Goal: Navigation & Orientation: Find specific page/section

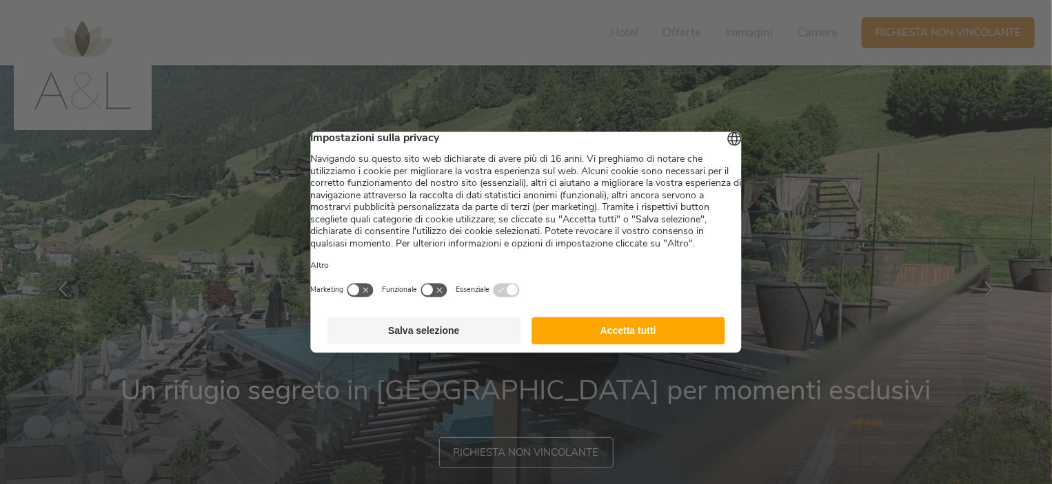
click at [633, 344] on button "Accetta tutti" at bounding box center [628, 331] width 194 height 28
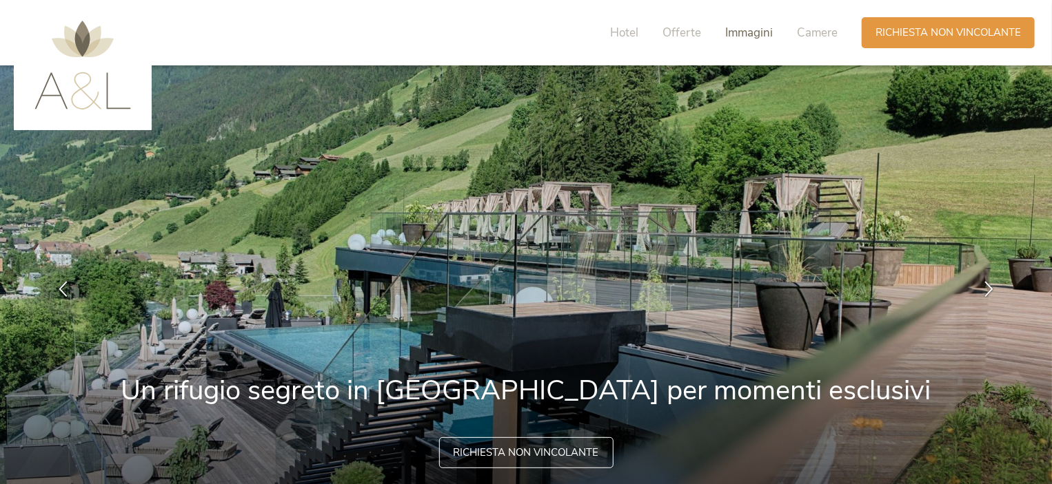
click at [735, 30] on span "Immagini" at bounding box center [749, 33] width 48 height 16
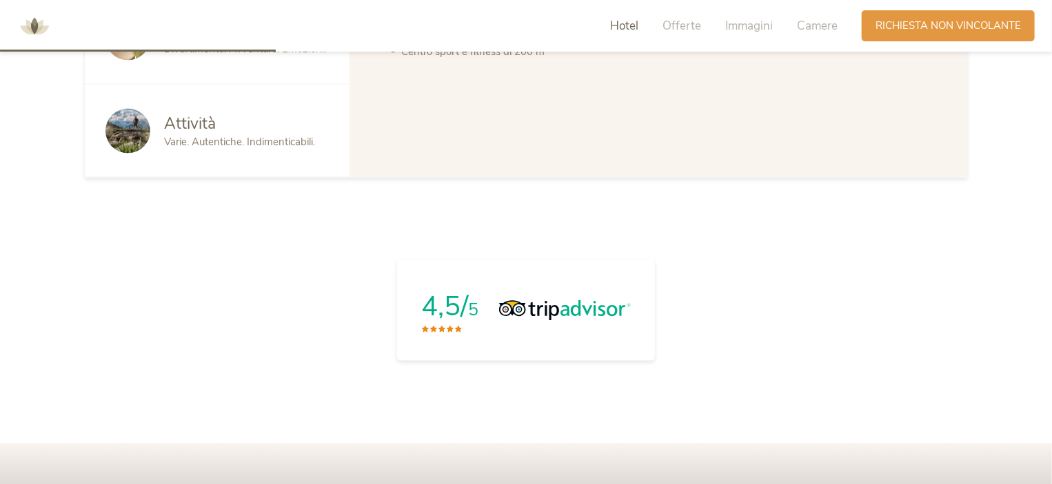
scroll to position [888, 0]
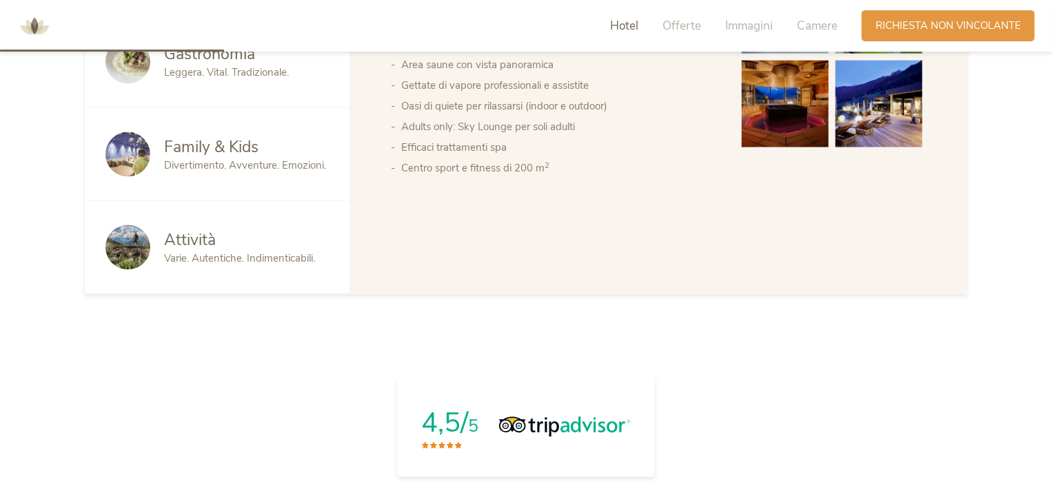
click at [44, 24] on img at bounding box center [34, 26] width 41 height 41
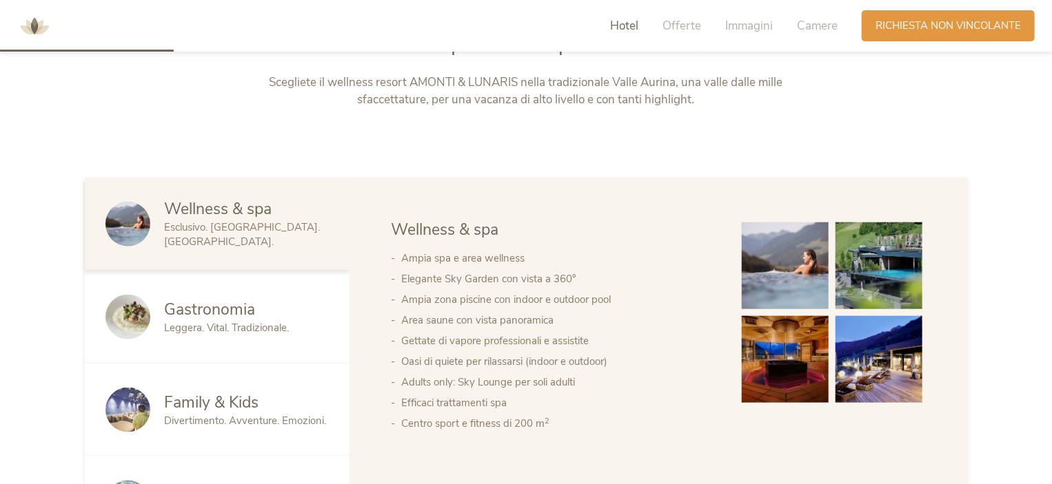
scroll to position [689, 0]
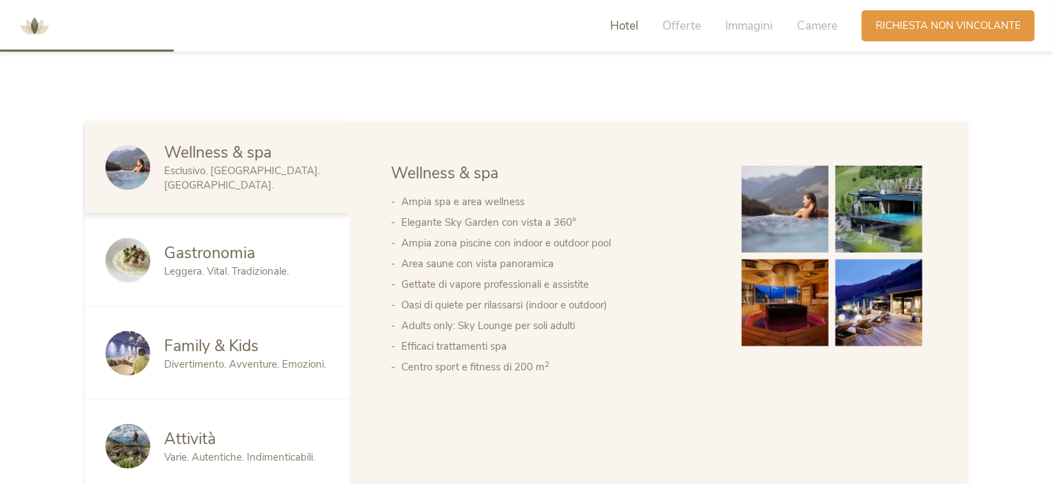
click at [212, 351] on span "Family & Kids" at bounding box center [211, 346] width 94 height 21
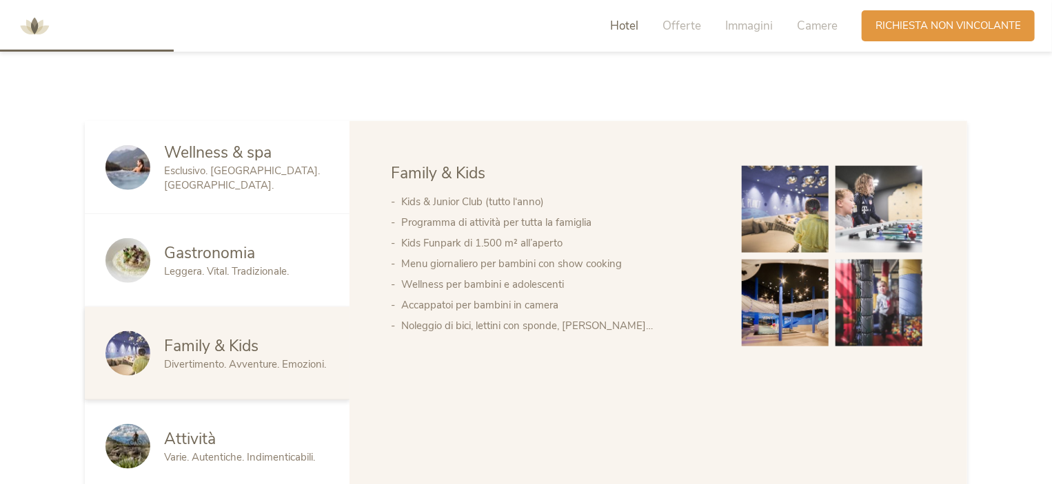
click at [786, 210] on img at bounding box center [784, 209] width 87 height 87
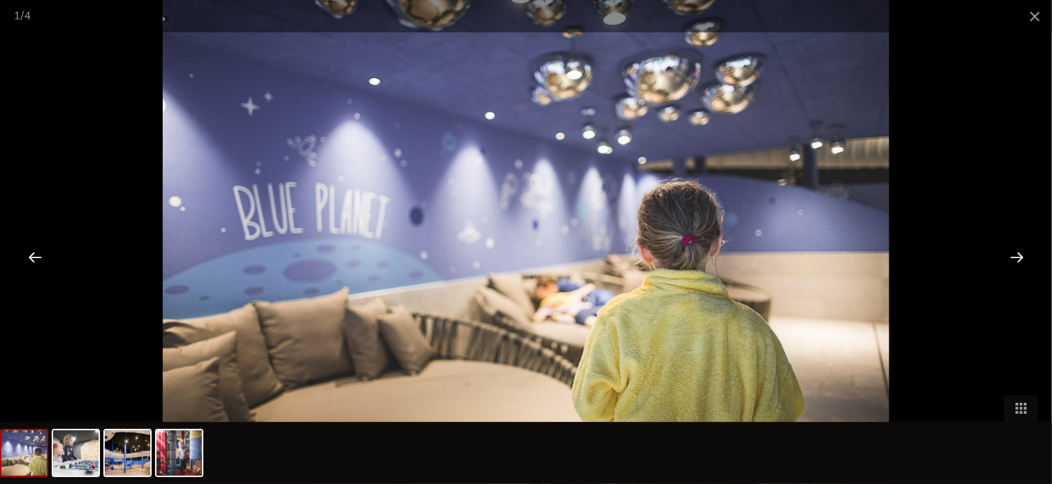
click at [1011, 254] on div at bounding box center [1016, 257] width 43 height 43
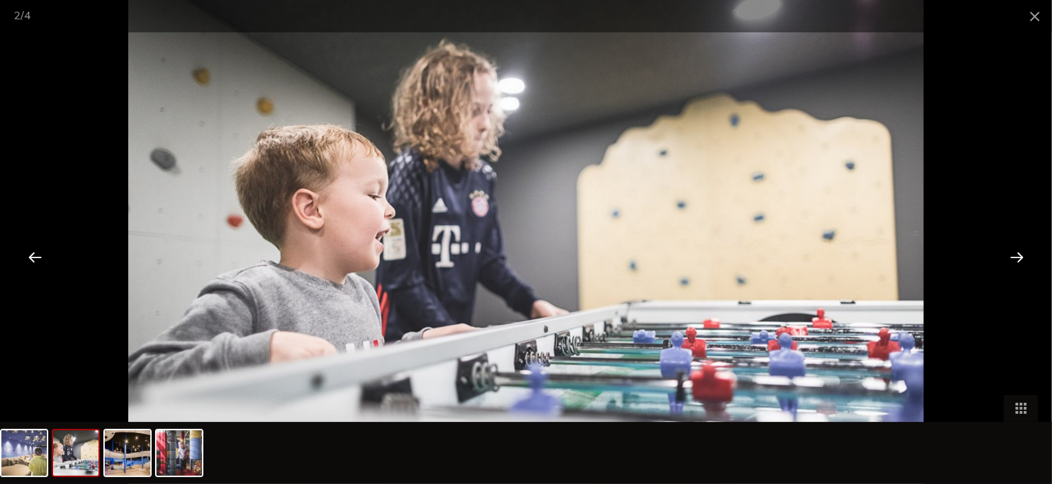
click at [1011, 254] on div at bounding box center [1016, 257] width 43 height 43
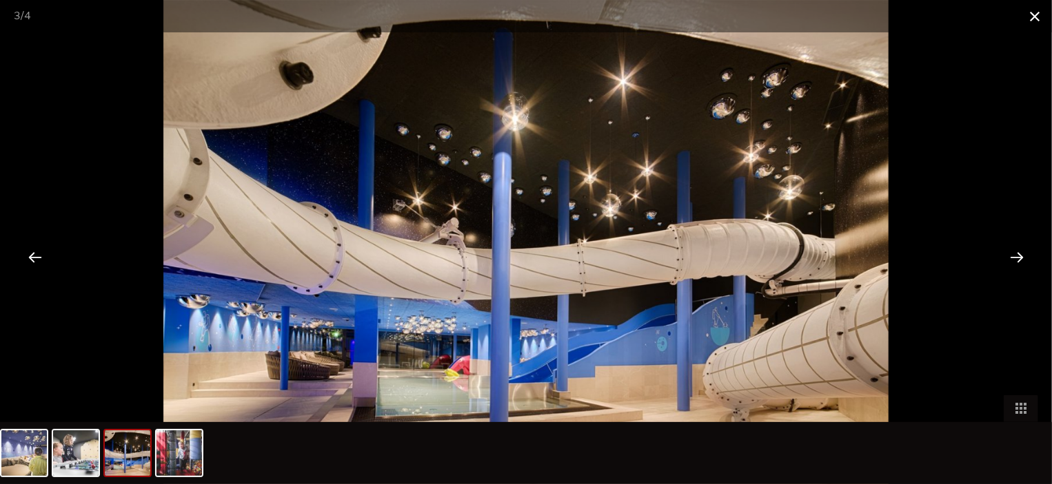
click at [1034, 23] on span at bounding box center [1034, 16] width 34 height 32
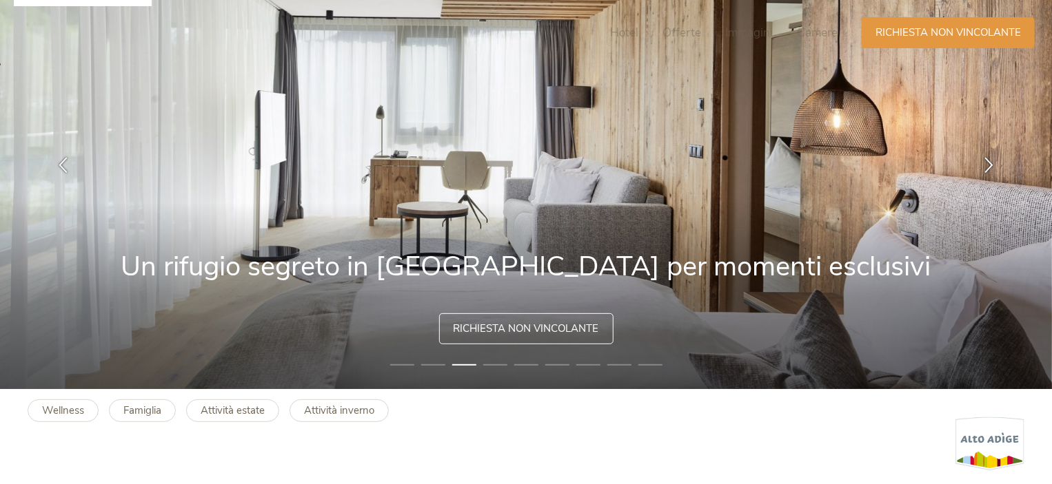
scroll to position [0, 0]
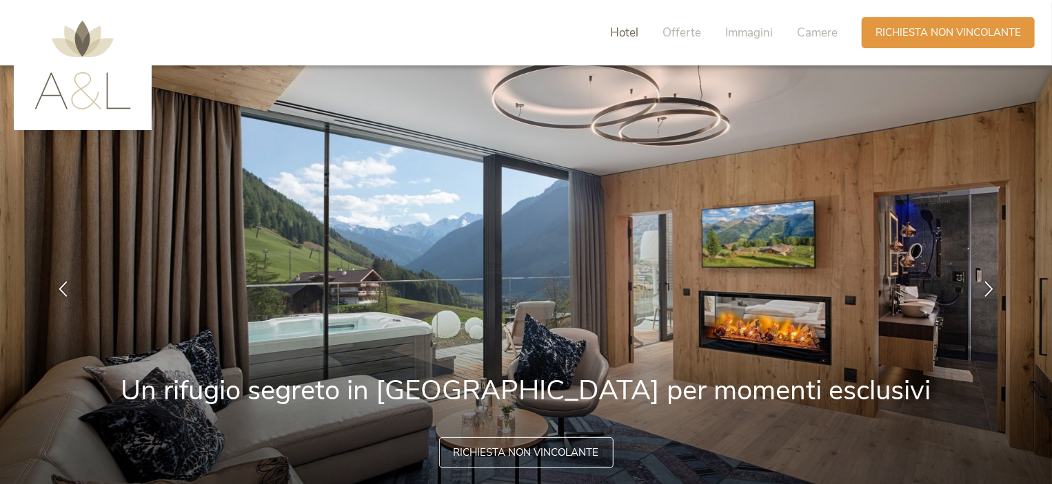
click at [632, 34] on span "Hotel" at bounding box center [624, 33] width 28 height 16
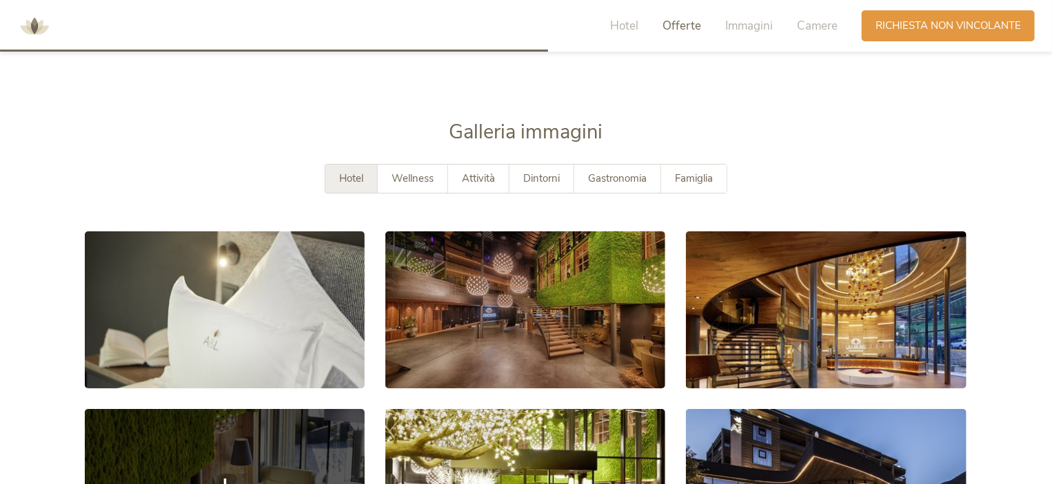
scroll to position [2146, 0]
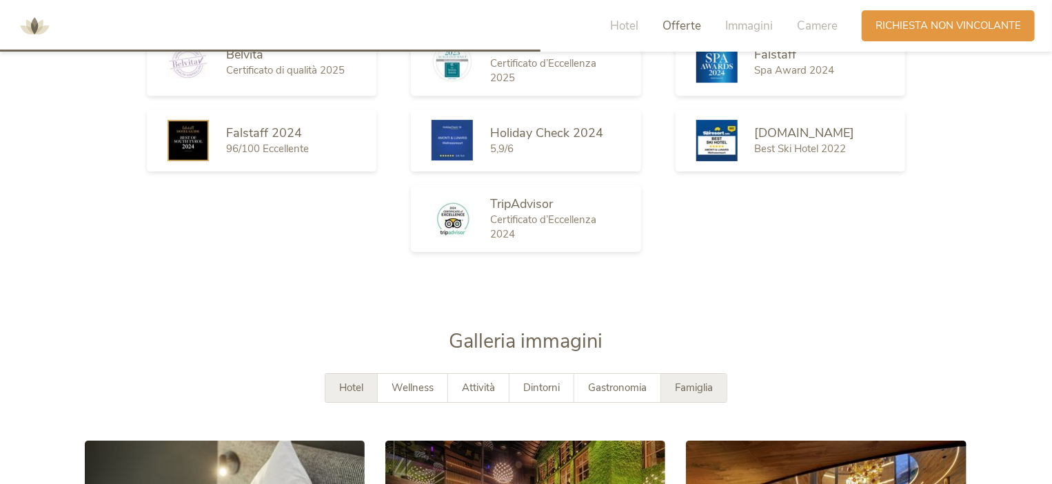
click at [697, 391] on span "Famiglia" at bounding box center [694, 388] width 38 height 14
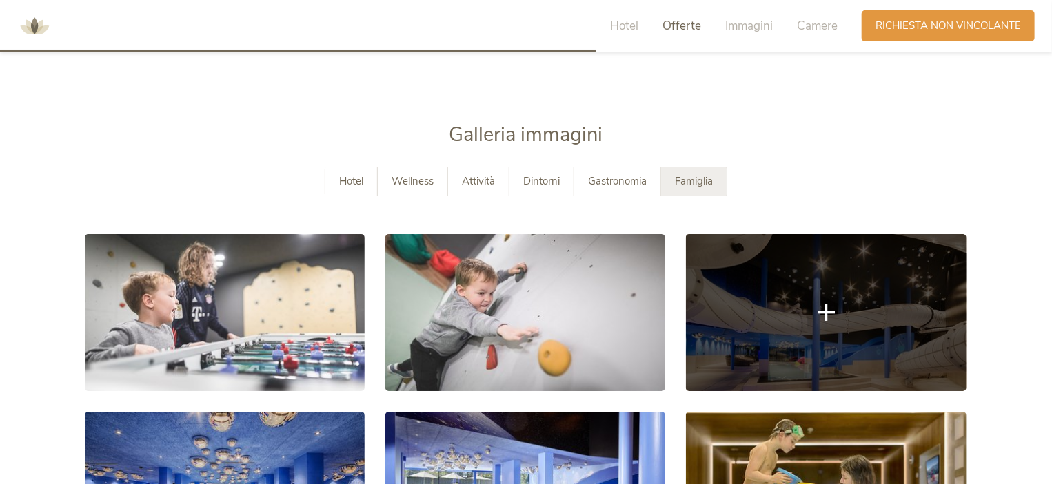
scroll to position [2559, 0]
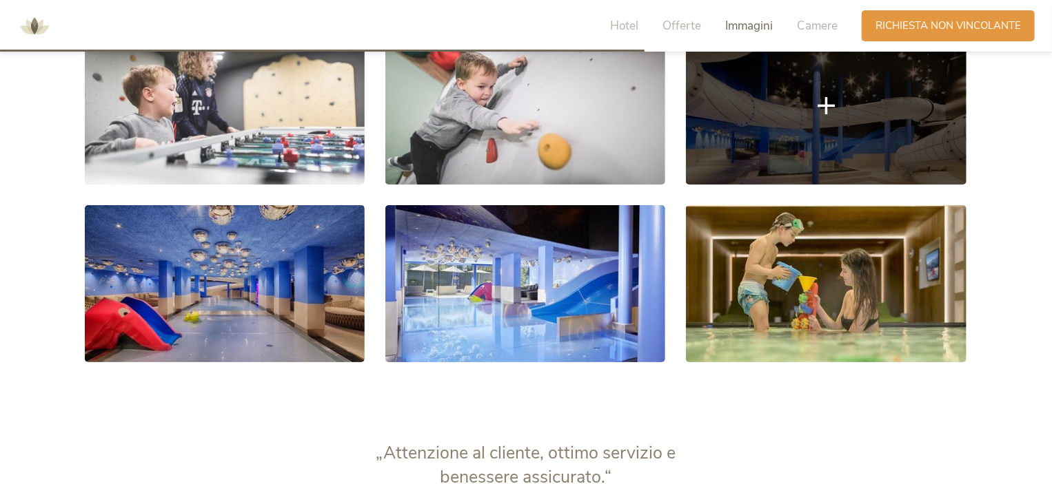
click at [805, 115] on link at bounding box center [826, 106] width 280 height 157
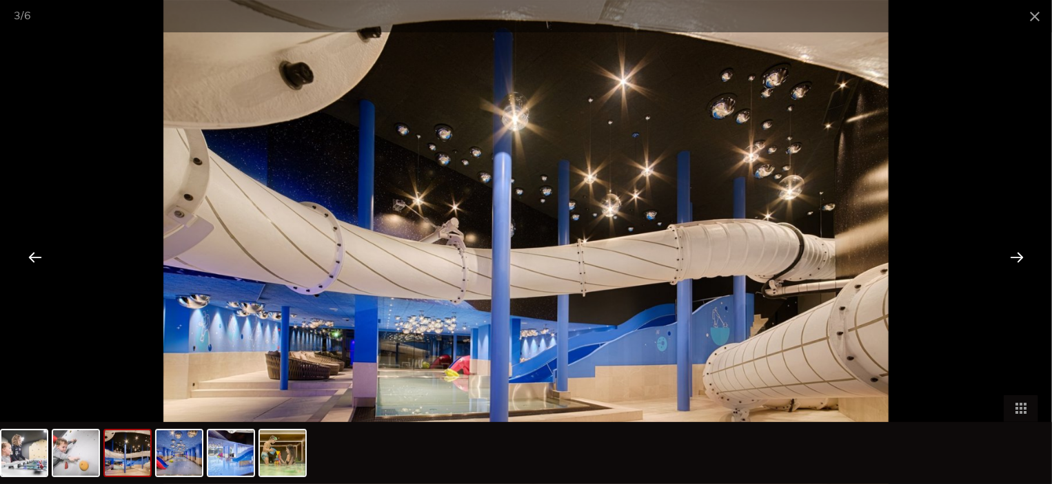
click at [1012, 258] on div at bounding box center [1016, 257] width 43 height 43
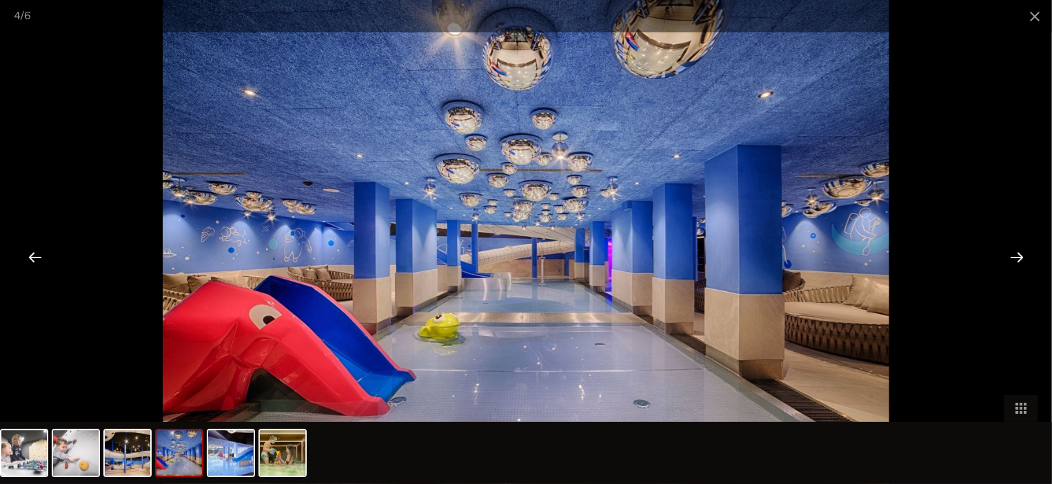
click at [1020, 246] on div at bounding box center [1016, 257] width 43 height 43
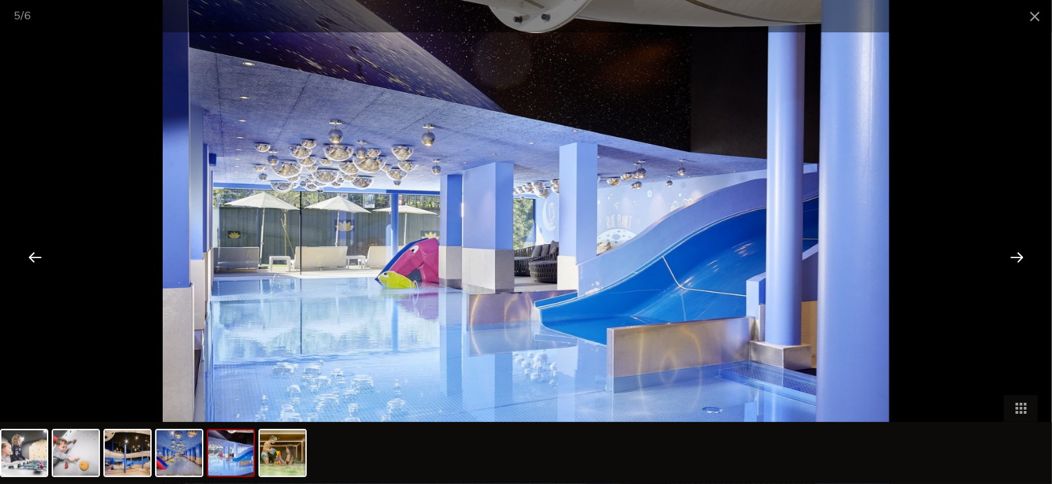
click at [1014, 256] on div at bounding box center [1016, 257] width 43 height 43
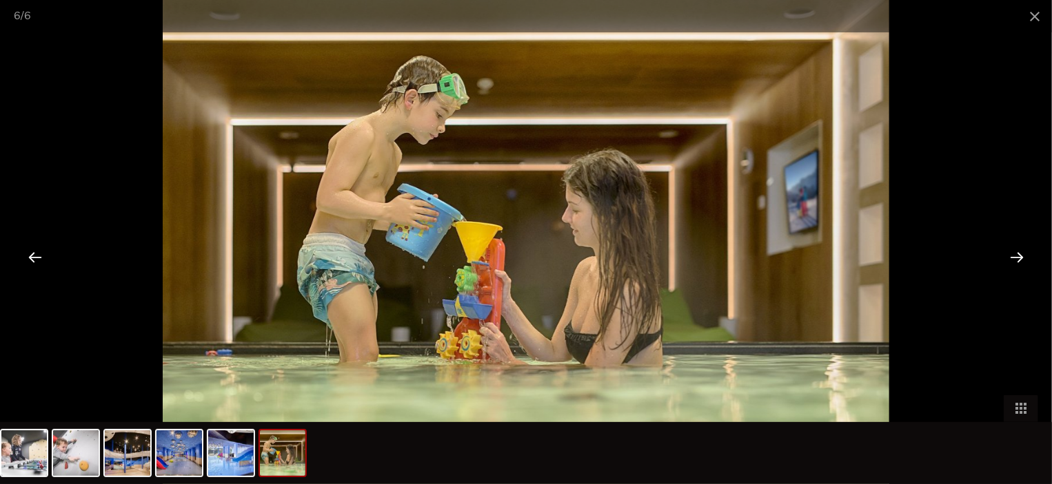
click at [1021, 252] on div at bounding box center [1016, 257] width 43 height 43
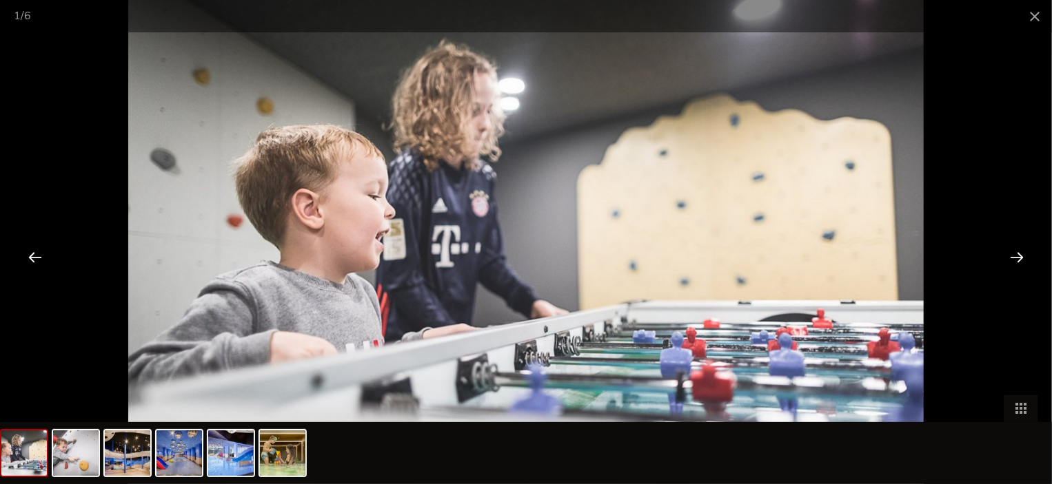
click at [1021, 252] on div at bounding box center [1016, 257] width 43 height 43
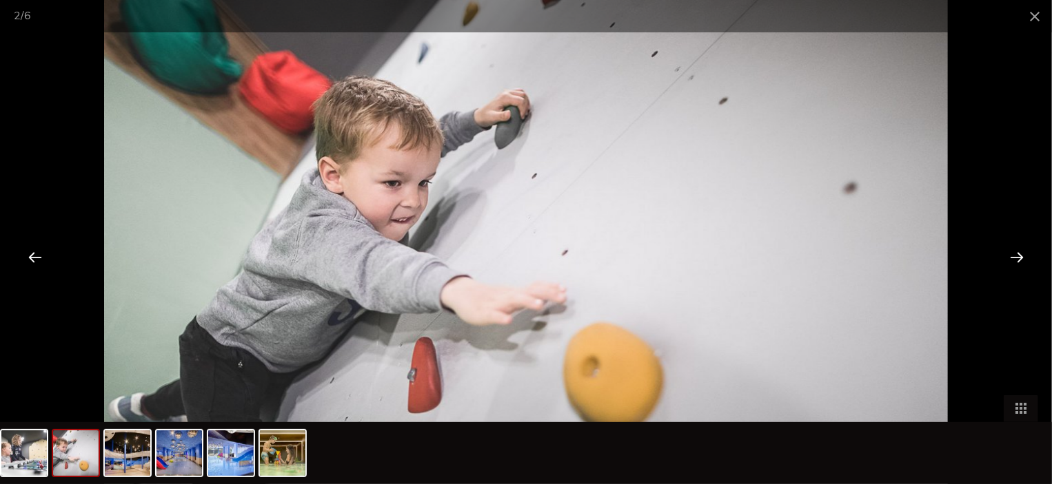
click at [1019, 252] on div at bounding box center [1016, 257] width 43 height 43
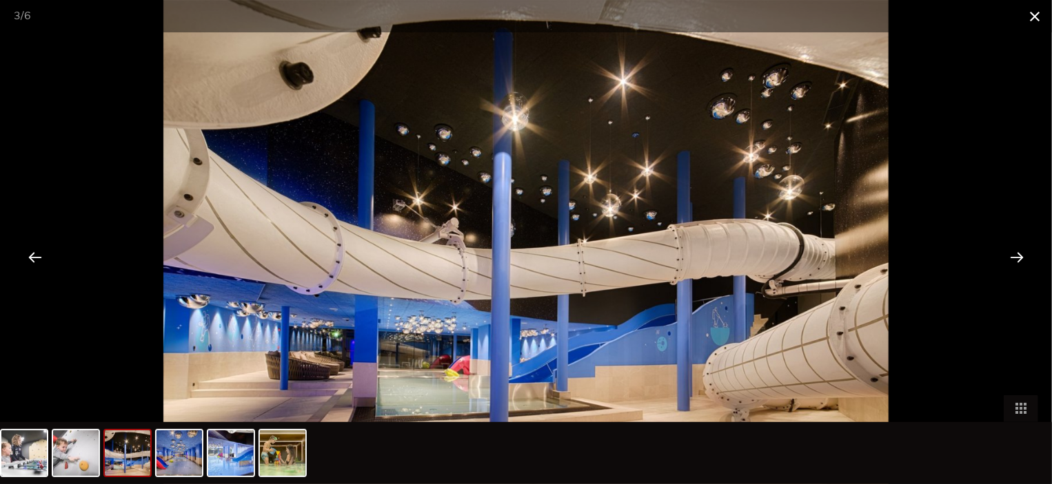
click at [1034, 18] on span at bounding box center [1034, 16] width 34 height 32
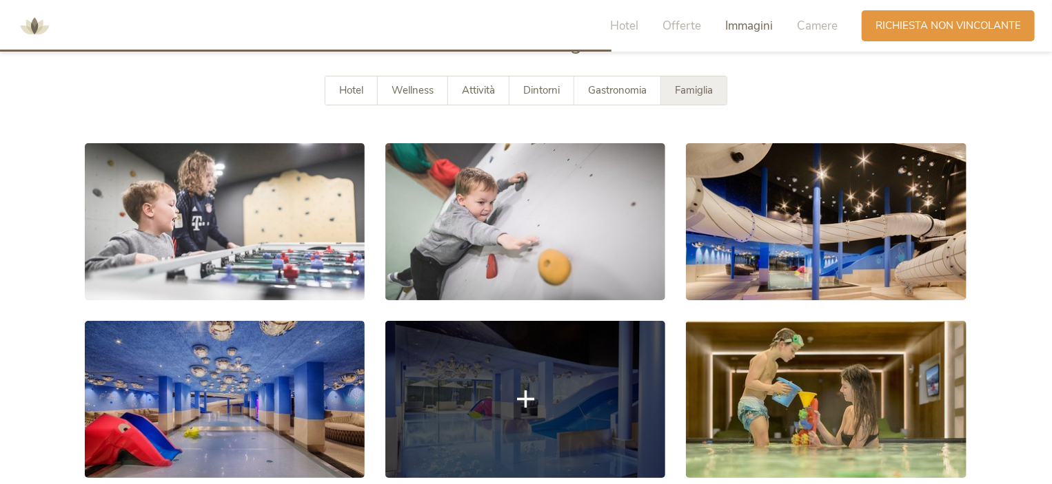
scroll to position [2422, 0]
